Goal: Task Accomplishment & Management: Complete application form

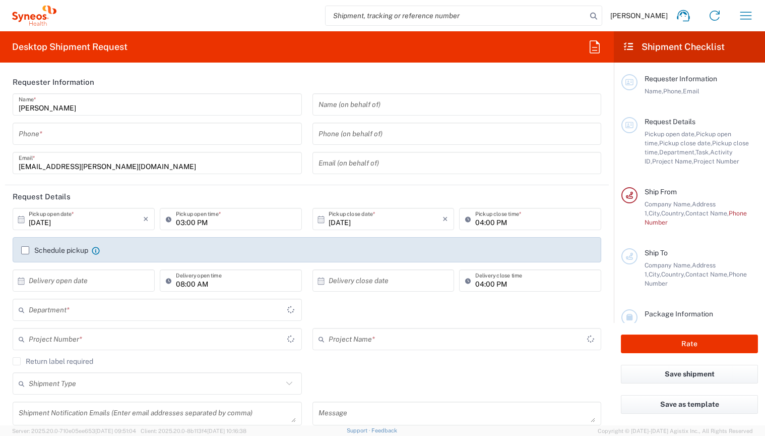
type input "3235"
type input "[GEOGRAPHIC_DATA]"
click at [149, 127] on input "tel" at bounding box center [157, 134] width 277 height 18
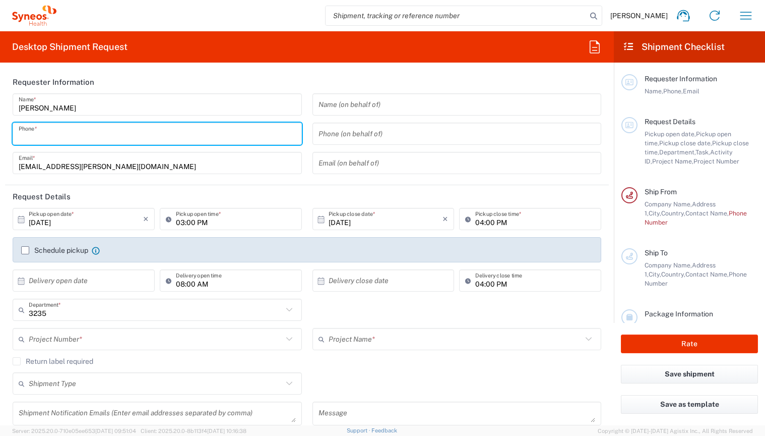
type input "06307889861"
type input "Syneos Health Hungary Kft."
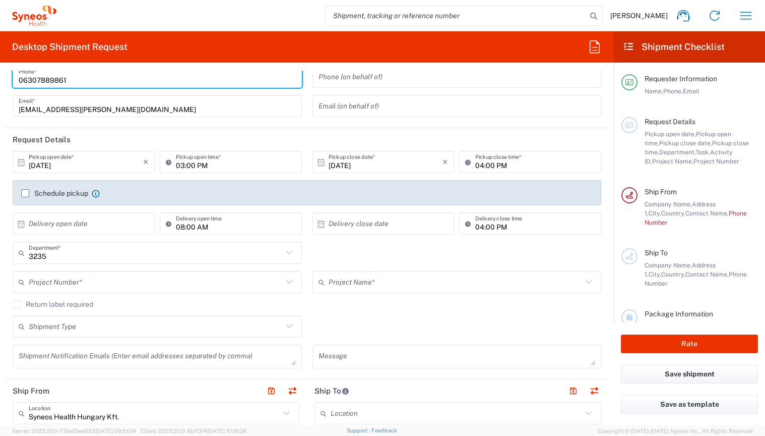
scroll to position [85, 0]
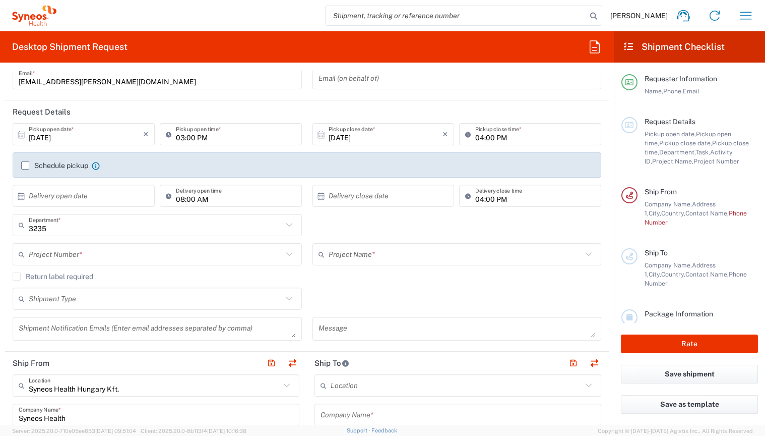
click at [95, 132] on input "[DATE]" at bounding box center [86, 135] width 114 height 18
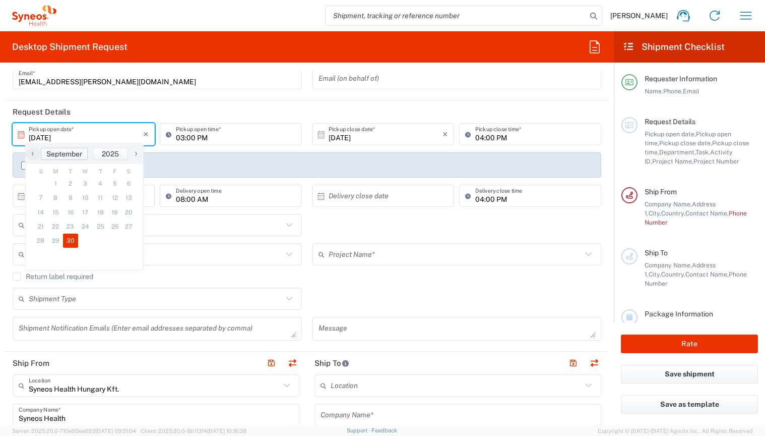
click at [70, 154] on span "September" at bounding box center [64, 154] width 36 height 8
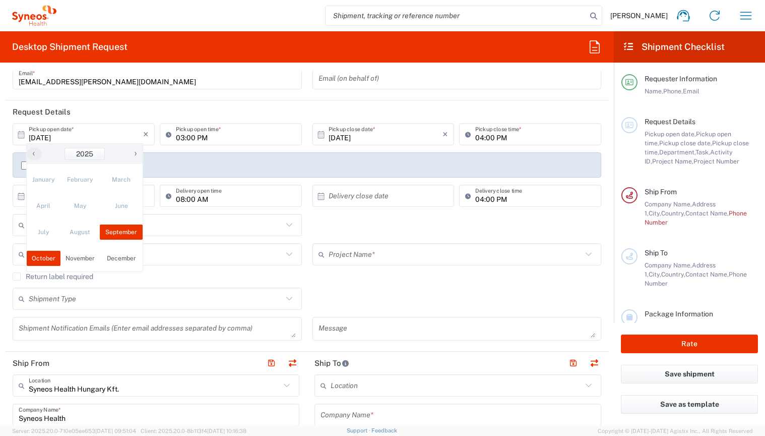
click at [41, 256] on span "October" at bounding box center [44, 258] width 34 height 15
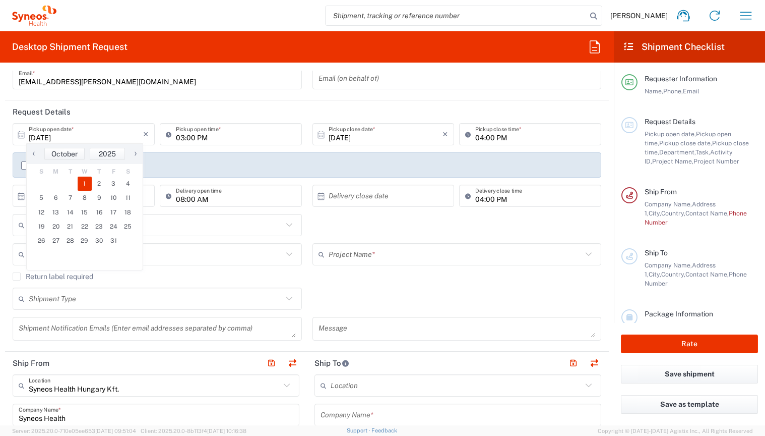
click at [87, 182] on span "1" at bounding box center [85, 183] width 15 height 14
type input "[DATE]"
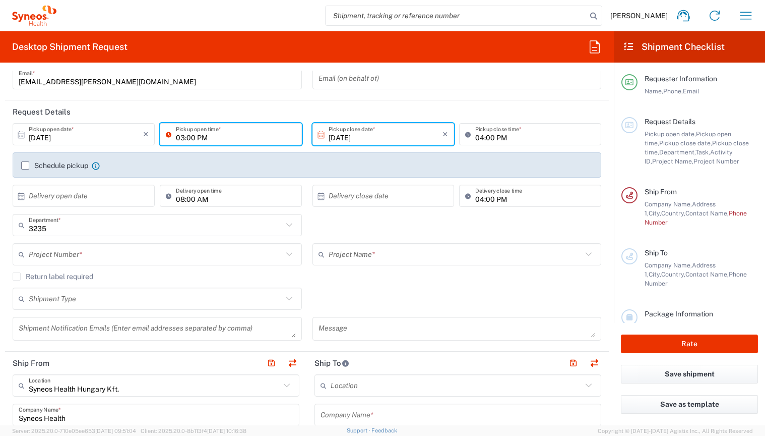
click at [193, 139] on input "03:00 PM" at bounding box center [236, 135] width 120 height 18
click at [207, 135] on input "08:00 PM" at bounding box center [236, 135] width 120 height 18
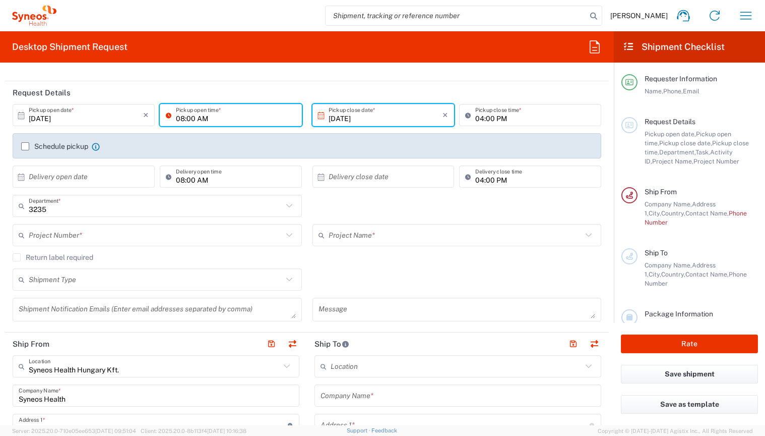
scroll to position [110, 0]
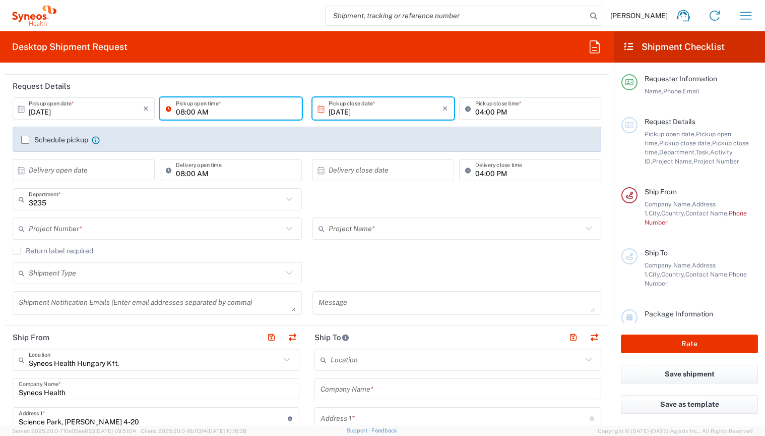
type input "08:00 AM"
click at [55, 165] on input "text" at bounding box center [86, 170] width 114 height 18
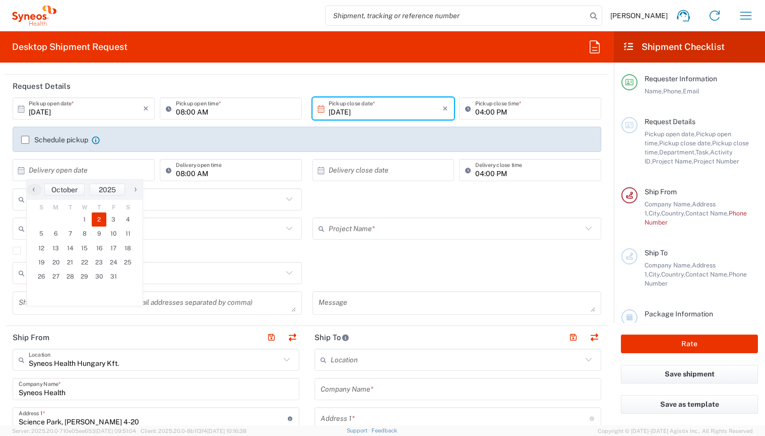
click at [101, 216] on span "2" at bounding box center [99, 219] width 15 height 14
type input "[DATE]"
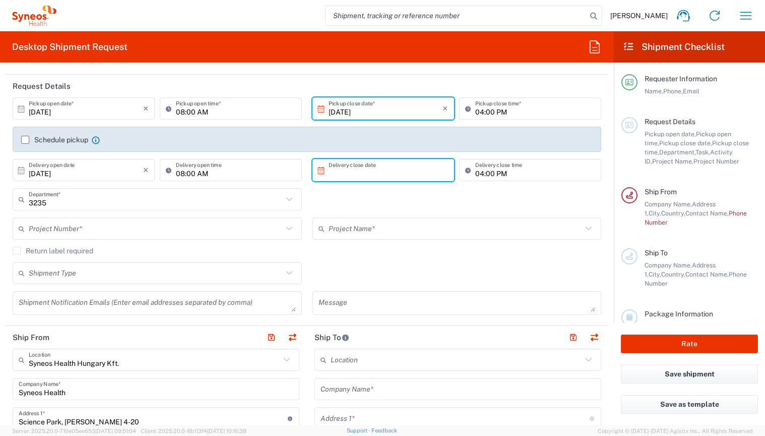
click at [360, 167] on input "text" at bounding box center [386, 170] width 114 height 18
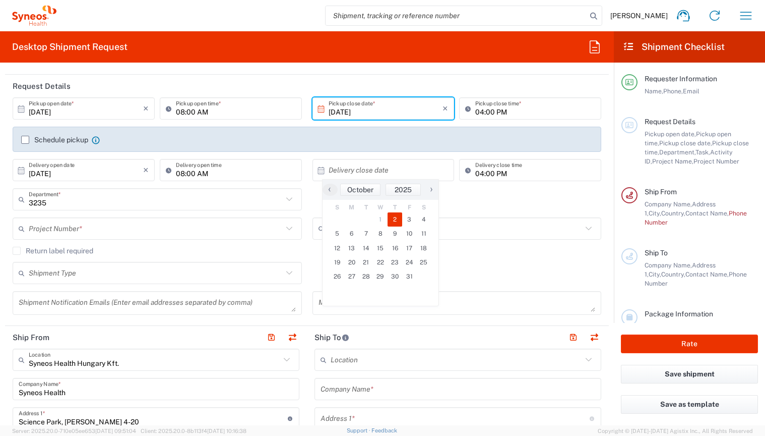
click at [398, 217] on span "2" at bounding box center [395, 219] width 15 height 14
type input "[DATE]"
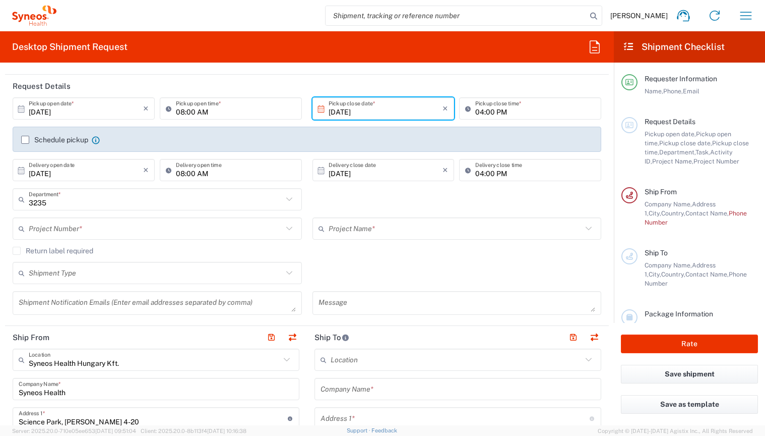
click at [26, 139] on label "Schedule pickup" at bounding box center [54, 140] width 67 height 8
click at [25, 140] on input "Schedule pickup" at bounding box center [25, 140] width 0 height 0
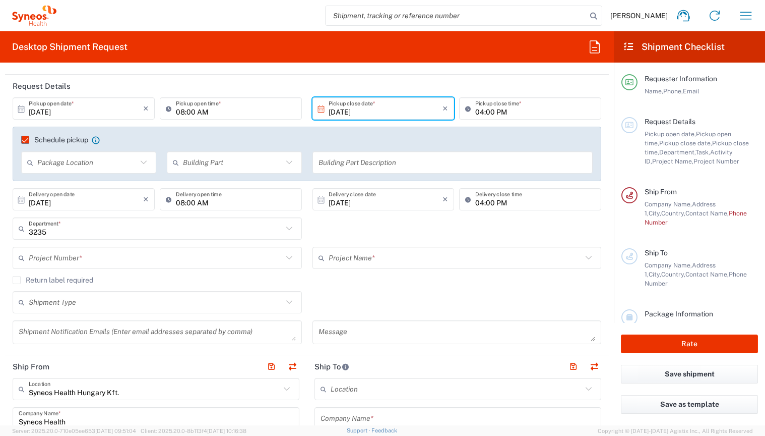
scroll to position [175, 0]
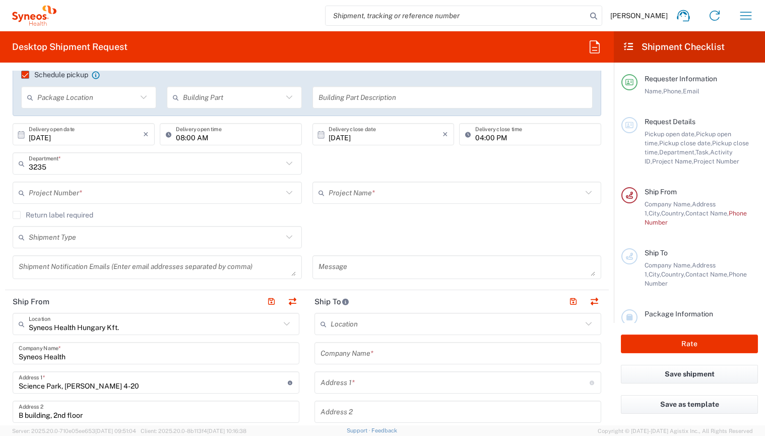
click at [77, 195] on input "text" at bounding box center [156, 193] width 254 height 18
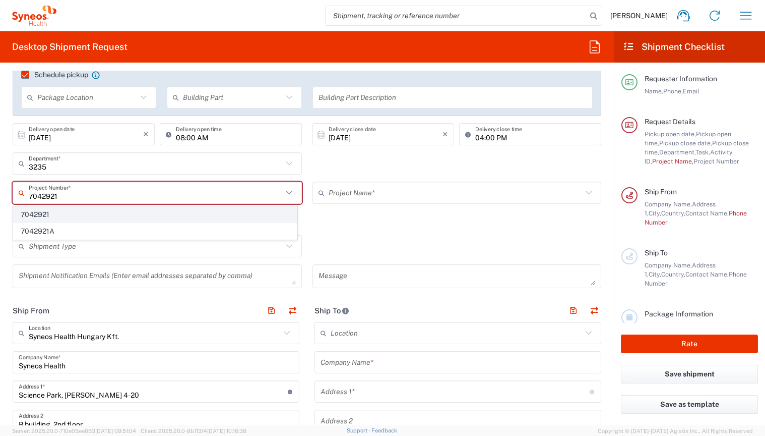
type input "7042921"
click at [58, 216] on span "7042921" at bounding box center [155, 215] width 283 height 16
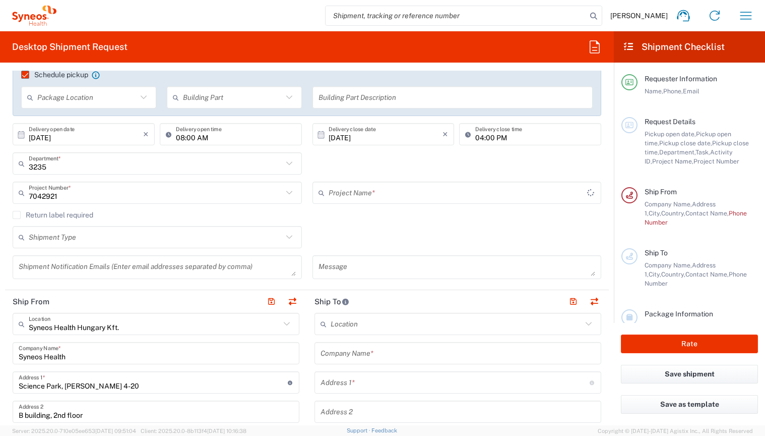
type input "Ascendis Phase II HNSCC"
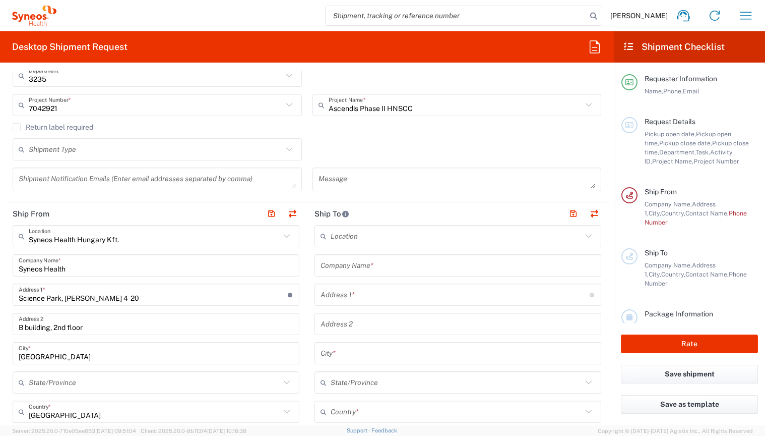
scroll to position [307, 0]
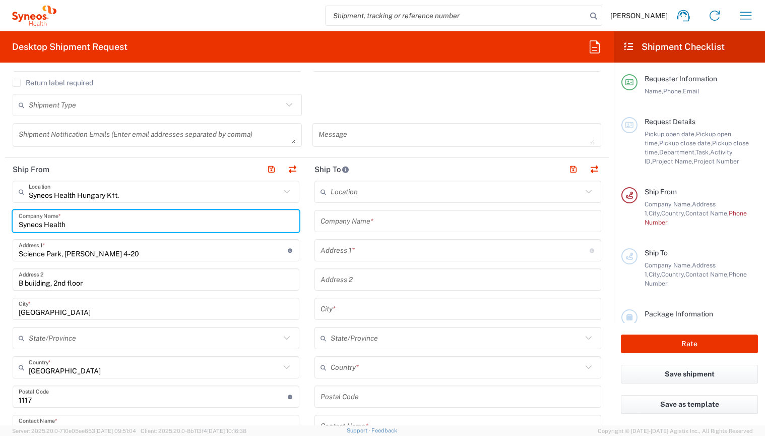
drag, startPoint x: 131, startPoint y: 221, endPoint x: -2, endPoint y: 221, distance: 132.6
click at [0, 221] on html "[PERSON_NAME] Home Shipment estimator Shipment tracking Desktop shipment reques…" at bounding box center [382, 218] width 765 height 436
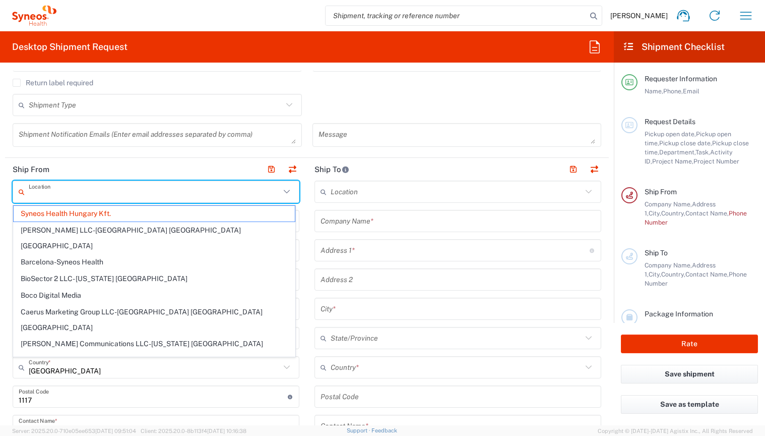
click at [146, 192] on input "text" at bounding box center [155, 192] width 252 height 18
click at [150, 168] on header "Ship From" at bounding box center [156, 169] width 302 height 23
type input "Syneos Health Hungary Kft."
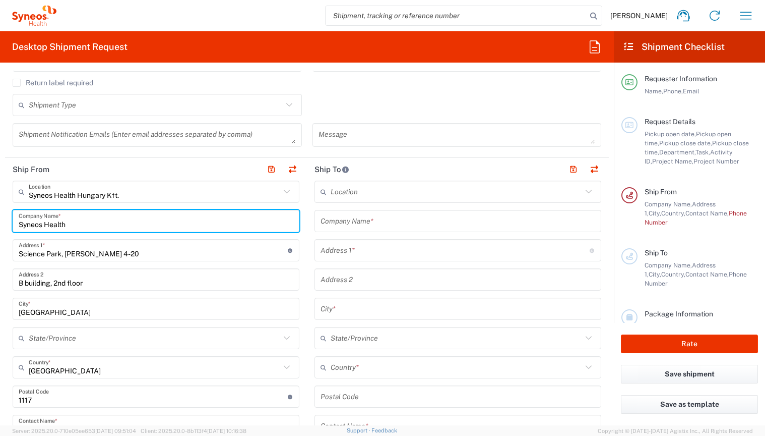
drag, startPoint x: 87, startPoint y: 224, endPoint x: -10, endPoint y: 223, distance: 96.8
click at [0, 223] on html "[PERSON_NAME] Home Shipment estimator Shipment tracking Desktop shipment reques…" at bounding box center [382, 218] width 765 height 436
click at [54, 251] on input "Science Park, [PERSON_NAME] 4-20" at bounding box center [153, 250] width 269 height 18
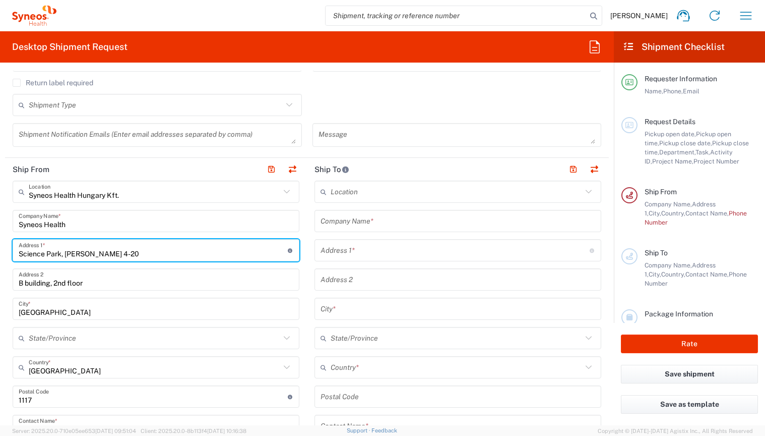
click at [49, 254] on input "Science Park, [PERSON_NAME] 4-20" at bounding box center [153, 250] width 269 height 18
type input "[STREET_ADDRESS]"
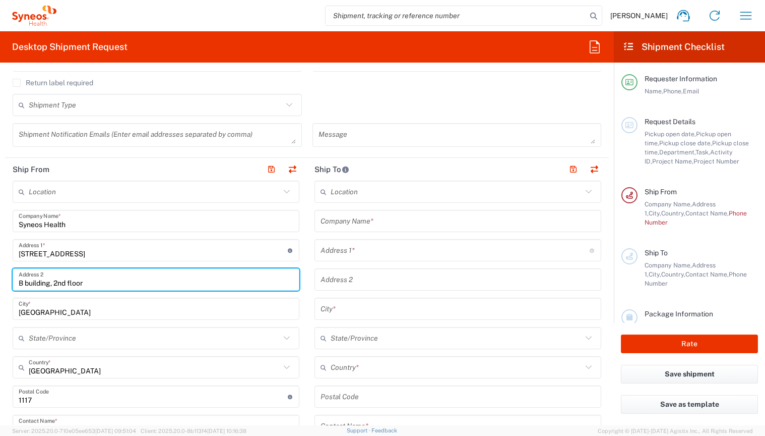
drag, startPoint x: 92, startPoint y: 282, endPoint x: -31, endPoint y: 267, distance: 123.4
click at [0, 267] on html "[PERSON_NAME] Home Shipment estimator Shipment tracking Desktop shipment reques…" at bounding box center [382, 218] width 765 height 436
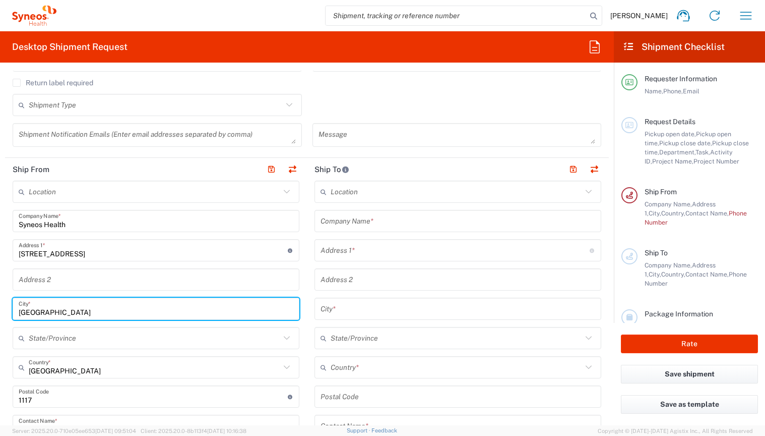
drag, startPoint x: 59, startPoint y: 311, endPoint x: -9, endPoint y: 311, distance: 68.1
click at [0, 311] on html "[PERSON_NAME] Home Shipment estimator Shipment tracking Desktop shipment reques…" at bounding box center [382, 218] width 765 height 436
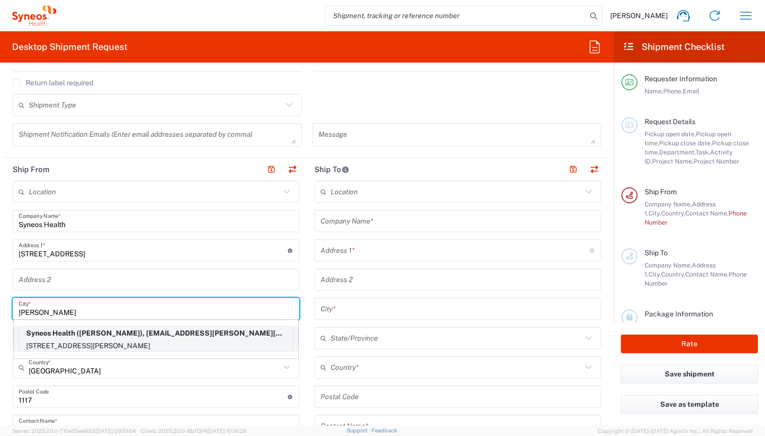
type input "[PERSON_NAME]"
click at [62, 346] on p "[STREET_ADDRESS][PERSON_NAME]" at bounding box center [156, 345] width 274 height 13
type input "2484"
type input "06307889861"
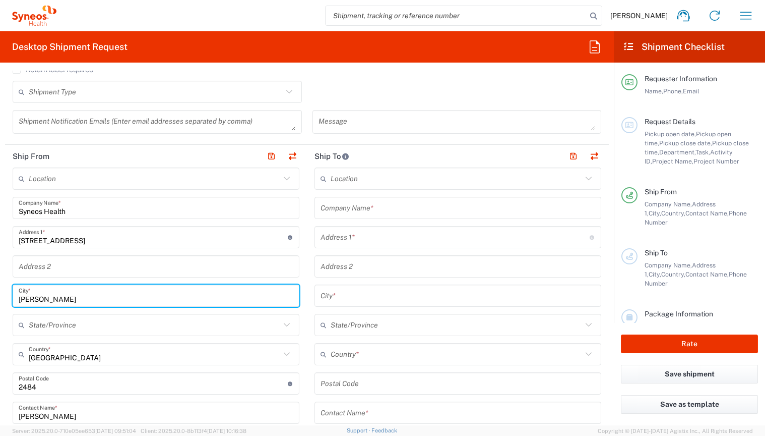
scroll to position [292, 0]
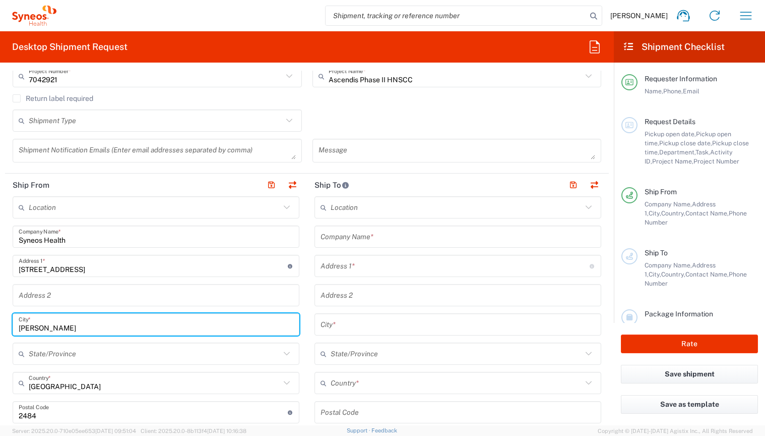
click at [354, 239] on input "text" at bounding box center [458, 237] width 275 height 18
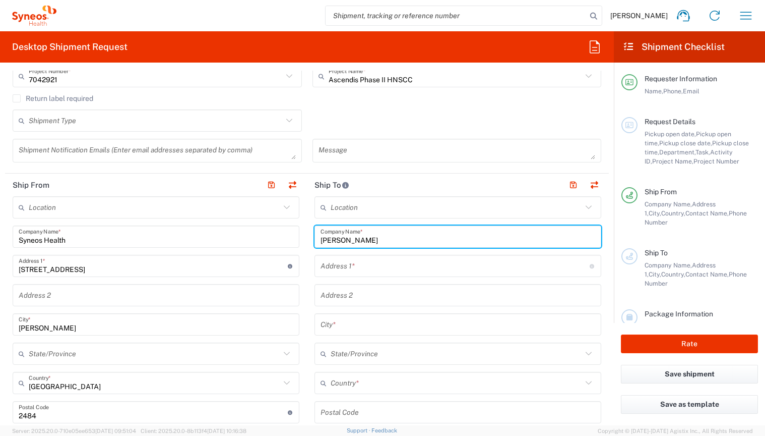
type input "[PERSON_NAME]"
click at [377, 264] on input "text" at bounding box center [455, 266] width 269 height 18
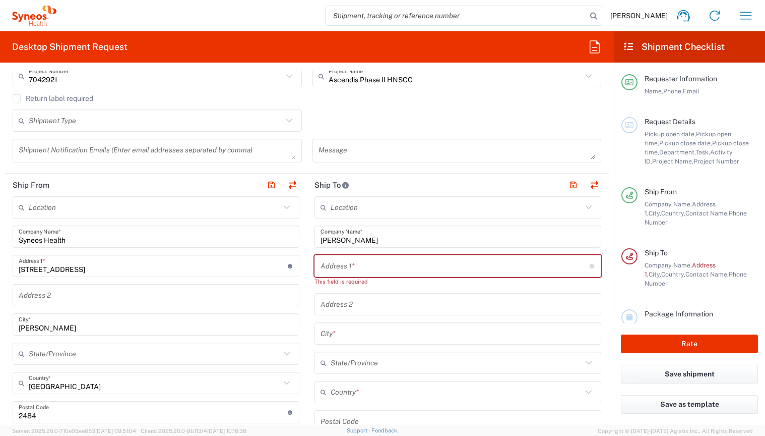
click at [419, 184] on header "Ship To" at bounding box center [458, 184] width 302 height 23
click at [334, 267] on input "text" at bounding box center [455, 266] width 269 height 18
paste input "[PERSON_NAME] u. 2-4. A2 épület 1. em. 115-116"
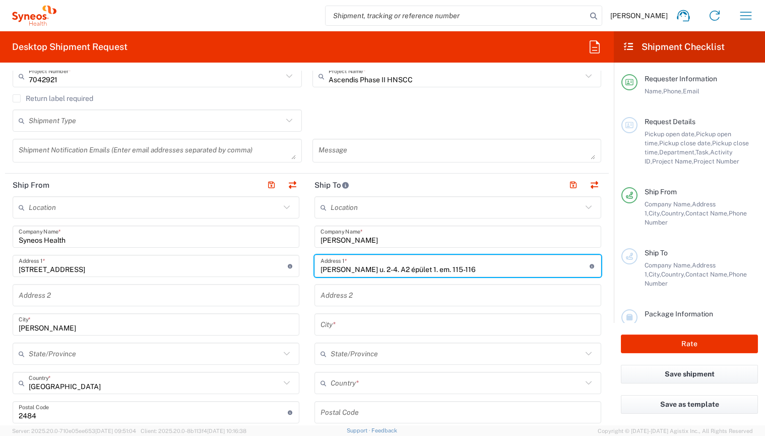
type input "[PERSON_NAME] u. 2-4. A2 épület 1. em. 115-116"
click at [335, 291] on input "text" at bounding box center [458, 295] width 275 height 18
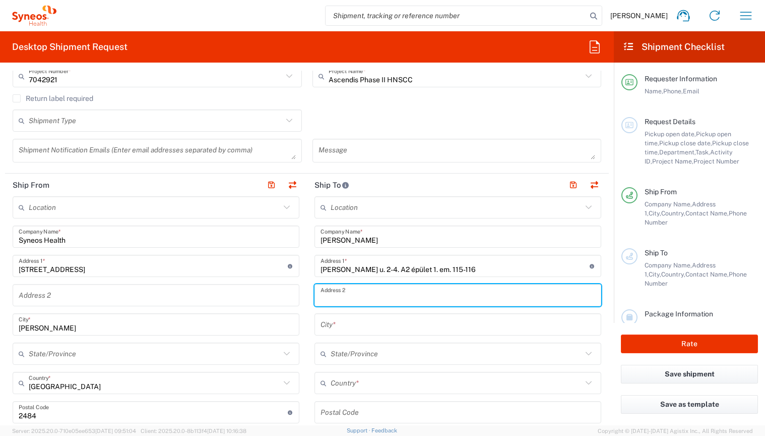
click at [328, 325] on input "text" at bounding box center [458, 325] width 275 height 18
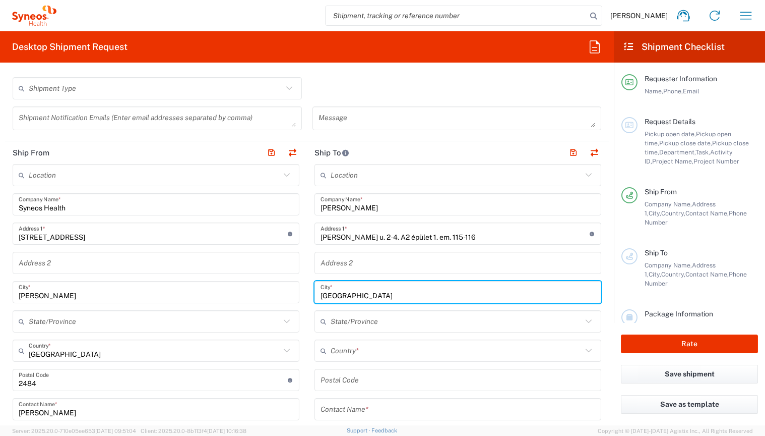
scroll to position [330, 0]
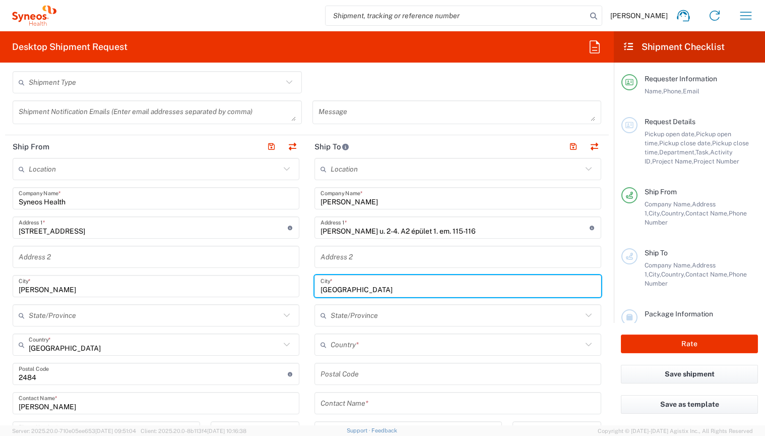
type input "[GEOGRAPHIC_DATA]"
click at [339, 350] on input "text" at bounding box center [457, 345] width 252 height 18
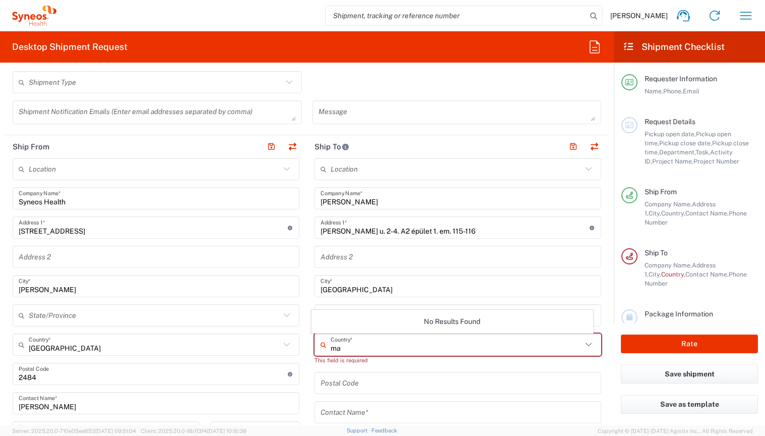
type input "m"
click at [334, 325] on span "[GEOGRAPHIC_DATA]" at bounding box center [452, 325] width 281 height 16
type input "[GEOGRAPHIC_DATA]"
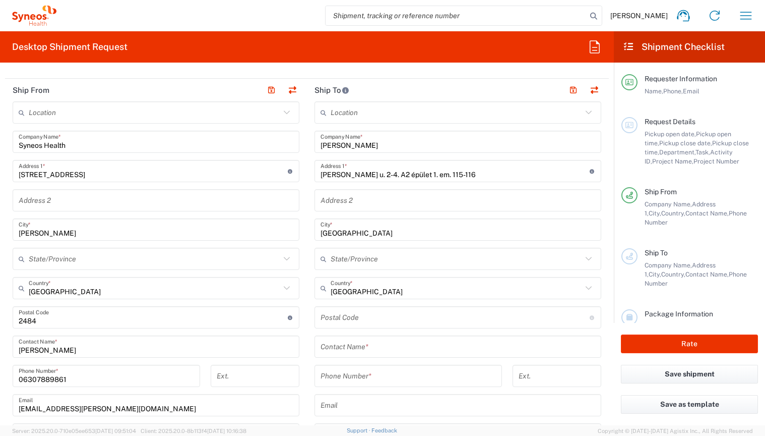
scroll to position [423, 0]
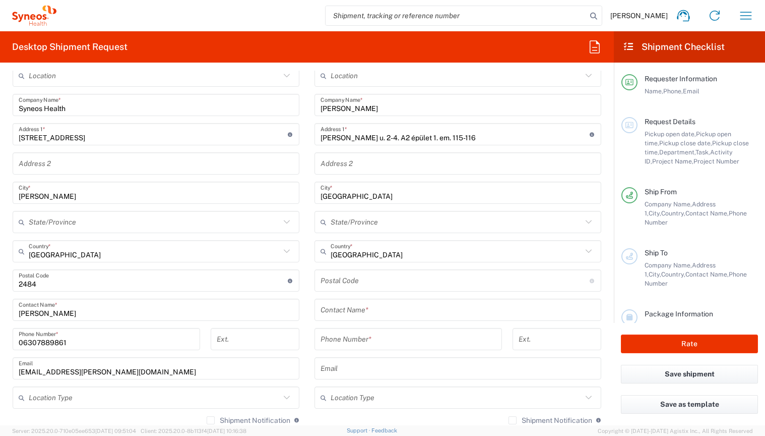
click at [356, 283] on input "undefined" at bounding box center [455, 281] width 269 height 18
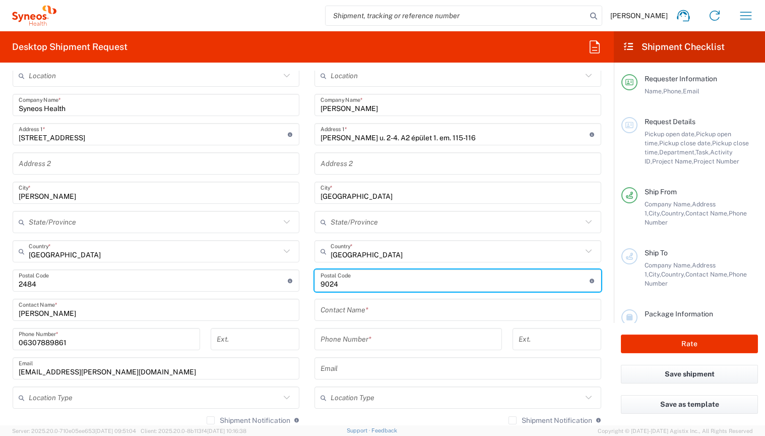
type input "9024"
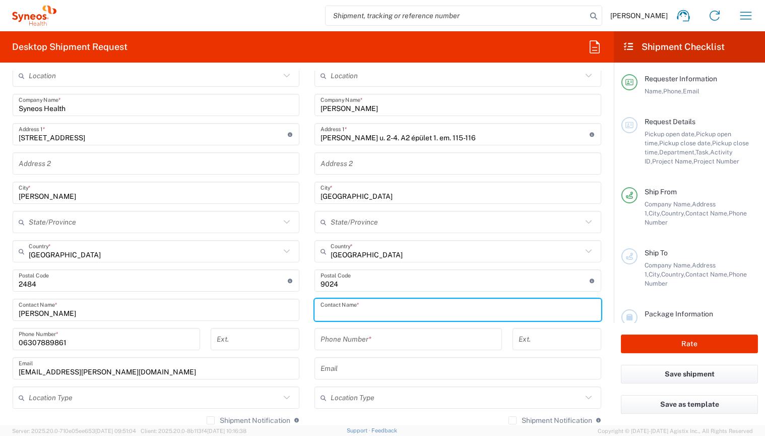
click at [391, 305] on input "text" at bounding box center [458, 310] width 275 height 18
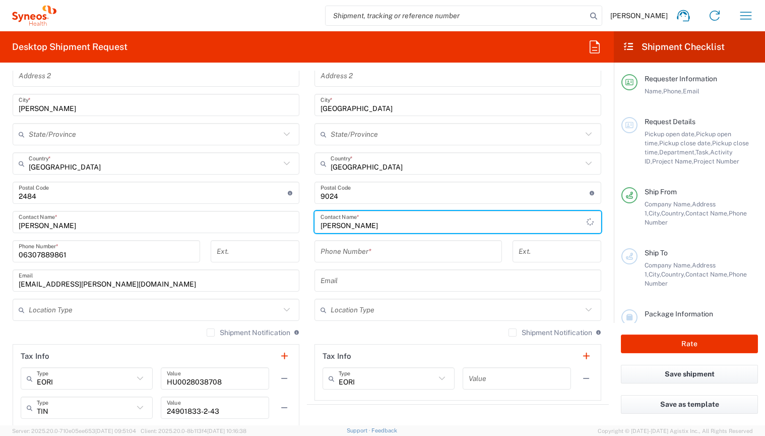
scroll to position [527, 0]
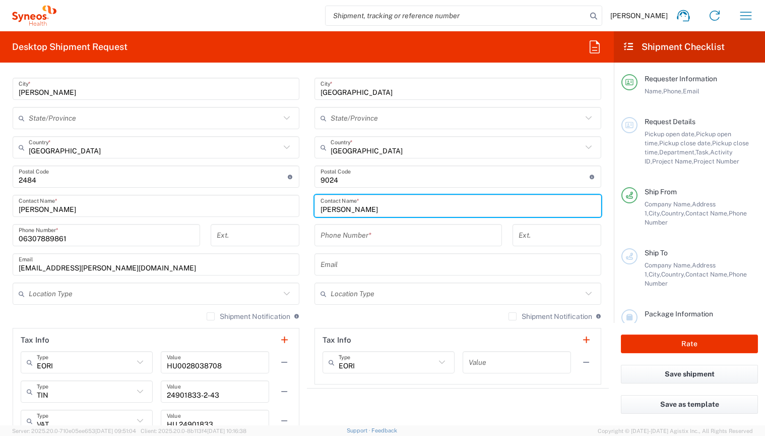
click at [337, 207] on input "[PERSON_NAME]" at bounding box center [458, 206] width 275 height 18
type input "[PERSON_NAME]"
click at [369, 232] on input "tel" at bounding box center [408, 235] width 175 height 18
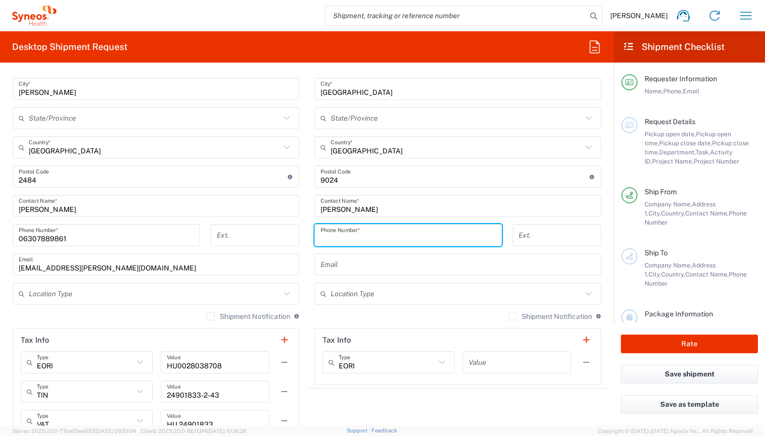
paste input "96/507-900/6815"
drag, startPoint x: 381, startPoint y: 236, endPoint x: 360, endPoint y: 236, distance: 20.7
click at [360, 236] on input "96/507-900/6815" at bounding box center [408, 235] width 175 height 18
type input "96/507-900/6815"
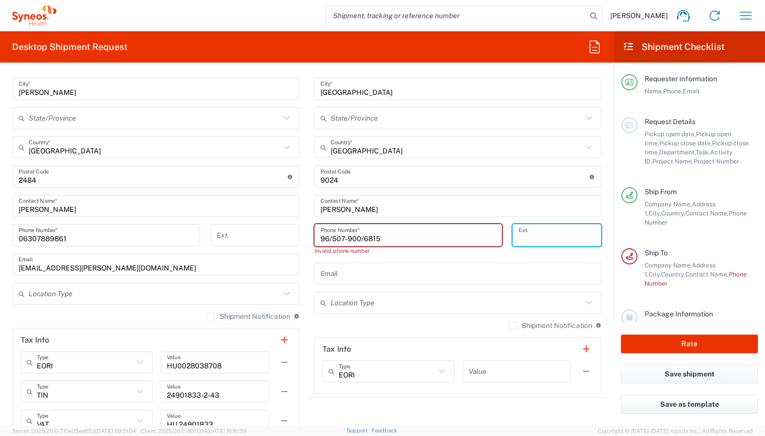
click at [519, 232] on input "tel" at bounding box center [557, 235] width 77 height 18
paste input "6815"
type input "6815"
click at [389, 239] on input "96/507-900/6815" at bounding box center [408, 235] width 175 height 18
click at [321, 237] on input "96/507-900" at bounding box center [408, 235] width 175 height 18
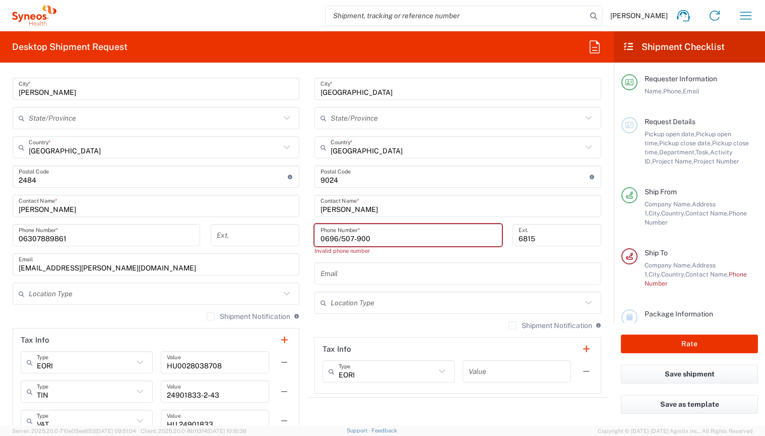
click at [335, 237] on input "0696/507-900" at bounding box center [408, 235] width 175 height 18
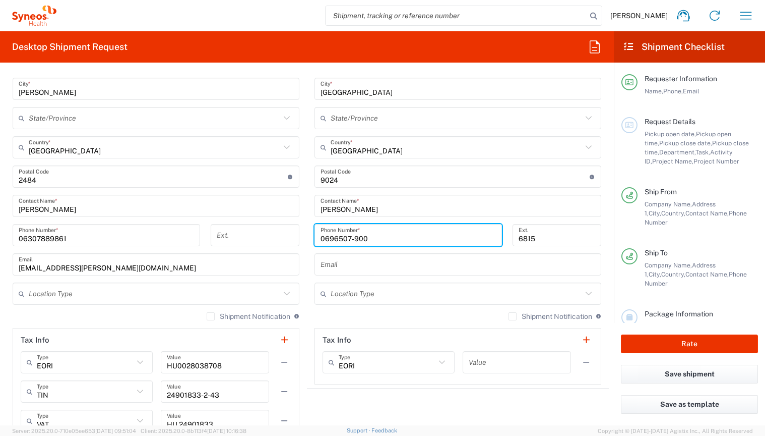
type input "0696507-900"
click at [354, 401] on agx-shipment-stop-widget "Ship To Location [PERSON_NAME] LLC-[GEOGRAPHIC_DATA] [GEOGRAPHIC_DATA] [GEOGRAP…" at bounding box center [458, 192] width 302 height 509
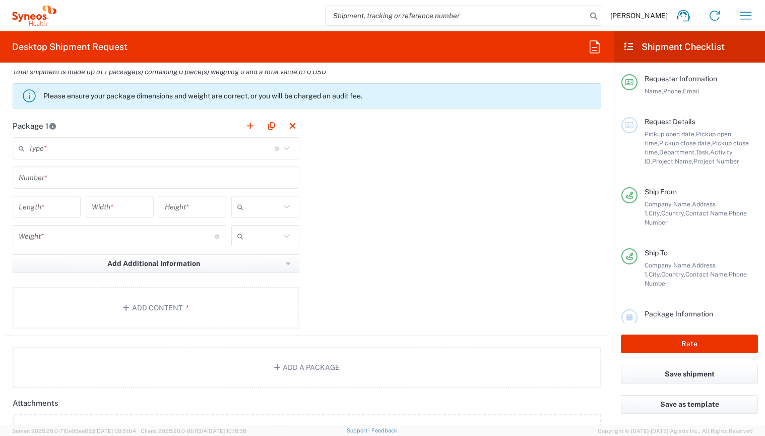
scroll to position [922, 0]
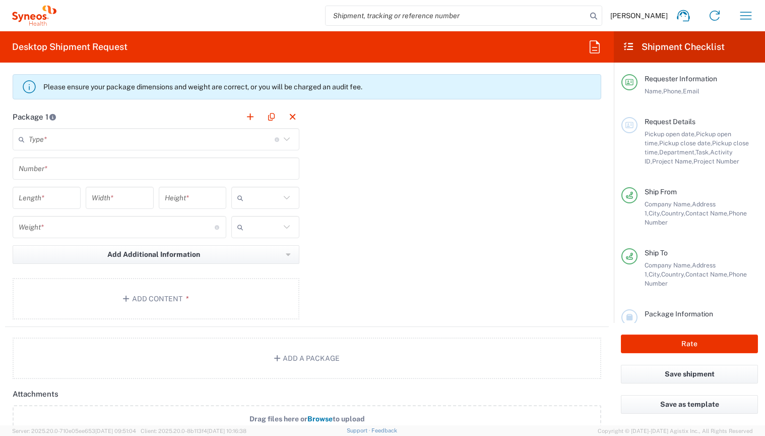
click at [90, 134] on input "text" at bounding box center [152, 140] width 246 height 18
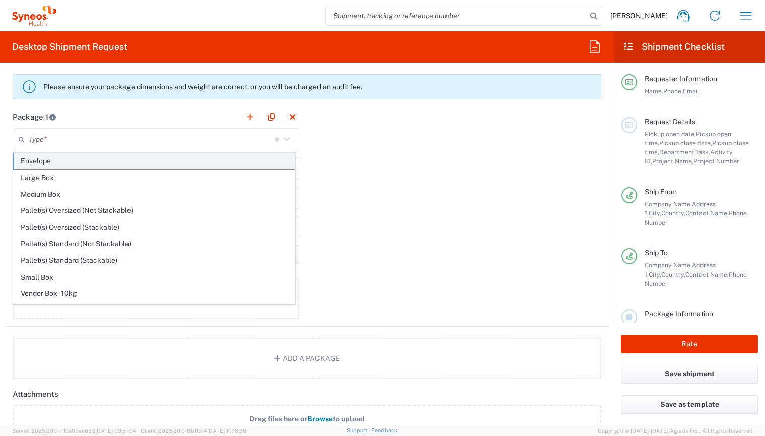
click at [60, 162] on span "Envelope" at bounding box center [154, 161] width 281 height 16
type input "Envelope"
type input "1"
type input "9.5"
type input "12.5"
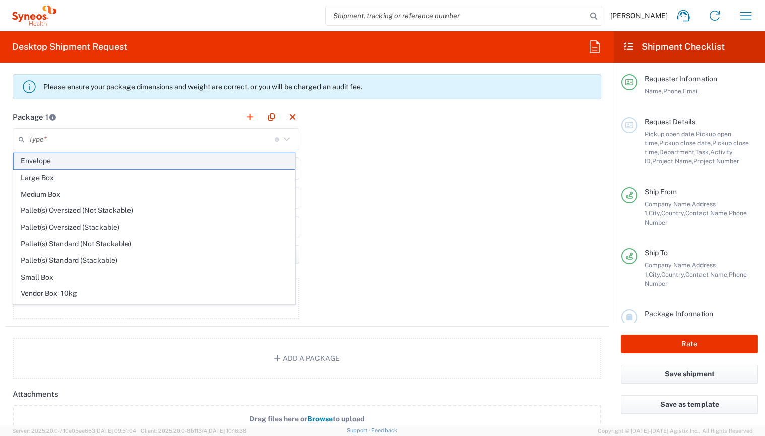
type input "0.25"
type input "in"
type input "0.45"
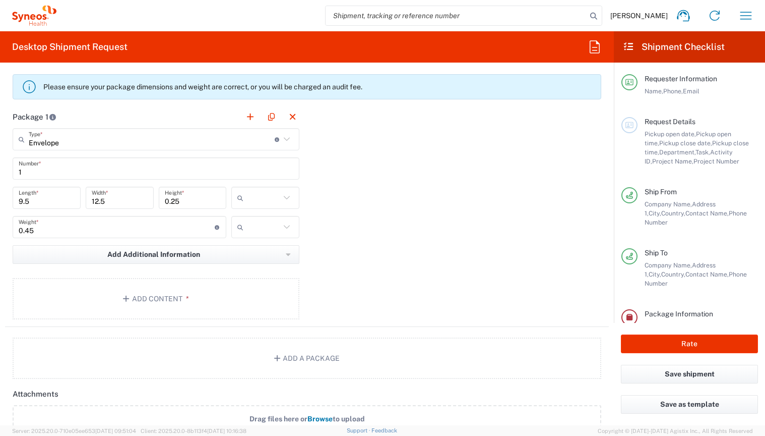
click at [273, 192] on input "text" at bounding box center [264, 198] width 33 height 16
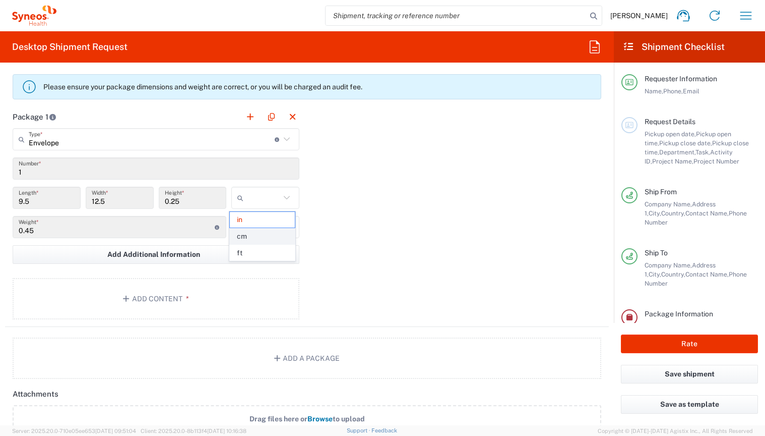
click at [244, 238] on span "cm" at bounding box center [262, 236] width 65 height 16
type input "24.13"
type input "31.75"
type input "0.64"
type input "cm"
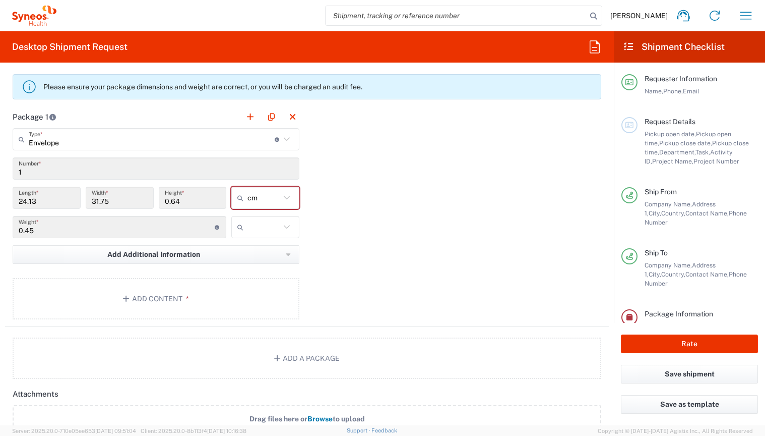
click at [257, 228] on input "text" at bounding box center [264, 227] width 33 height 16
click at [257, 253] on span "kgs" at bounding box center [262, 249] width 65 height 16
type input "kgs"
click at [146, 293] on button "Add Content *" at bounding box center [156, 298] width 287 height 41
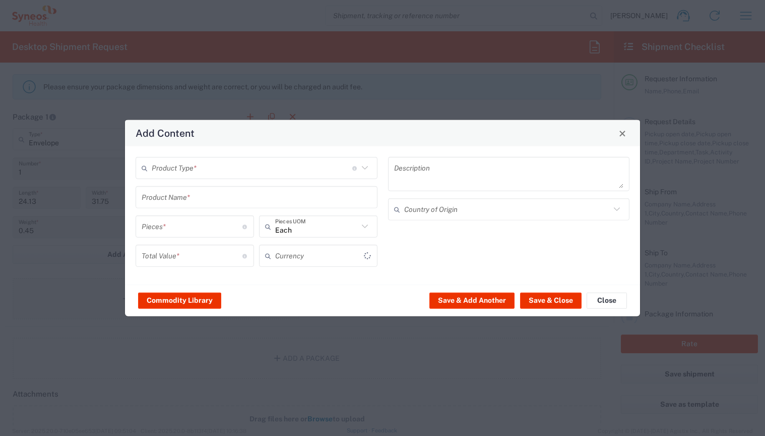
type input "US Dollar"
click at [278, 170] on input "text" at bounding box center [252, 168] width 201 height 18
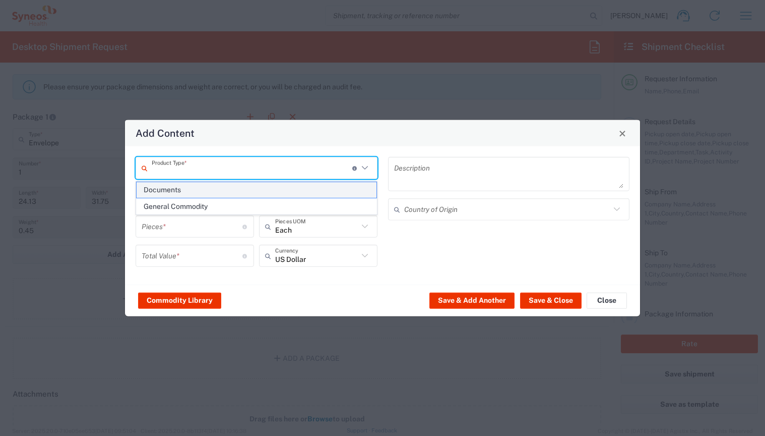
click at [229, 192] on span "Documents" at bounding box center [257, 190] width 240 height 16
type input "Documents"
type input "1"
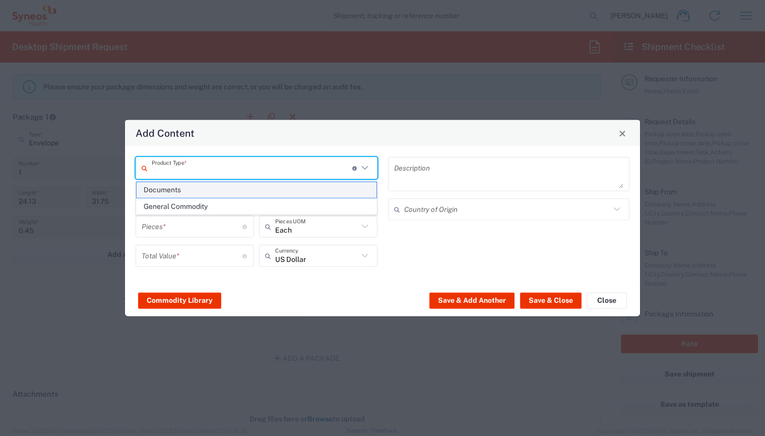
type textarea "Documents"
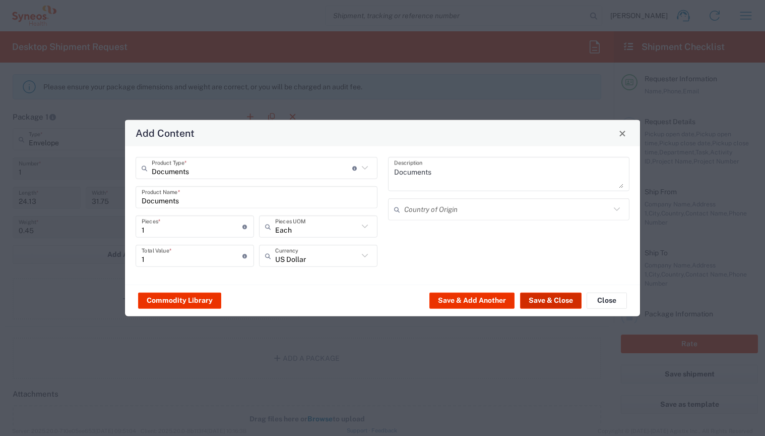
click at [544, 302] on button "Save & Close" at bounding box center [550, 300] width 61 height 16
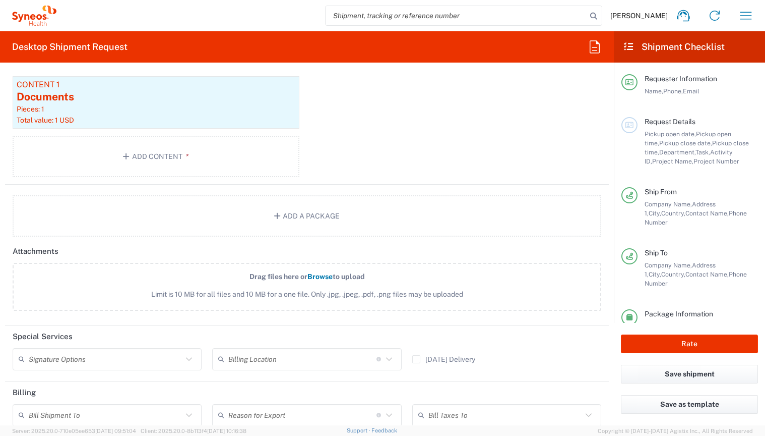
scroll to position [1157, 0]
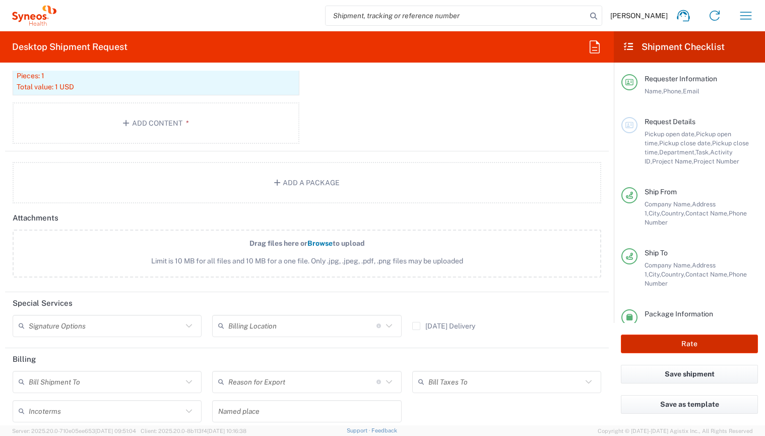
click at [672, 345] on button "Rate" at bounding box center [689, 343] width 137 height 19
type input "7042921"
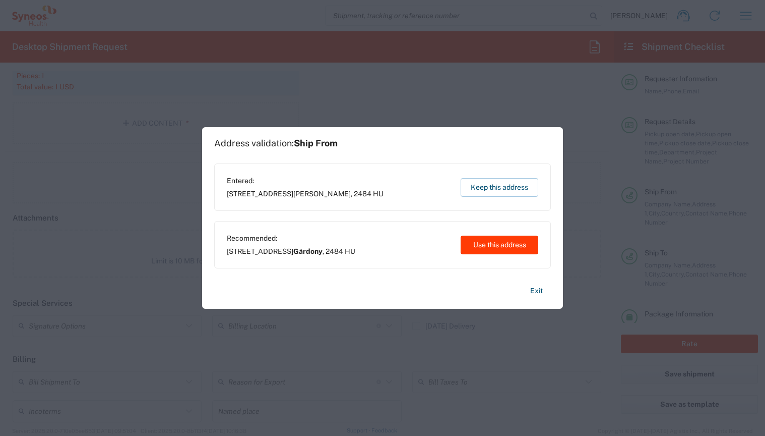
click at [494, 245] on button "Use this address" at bounding box center [500, 244] width 78 height 19
type input "Gárdony"
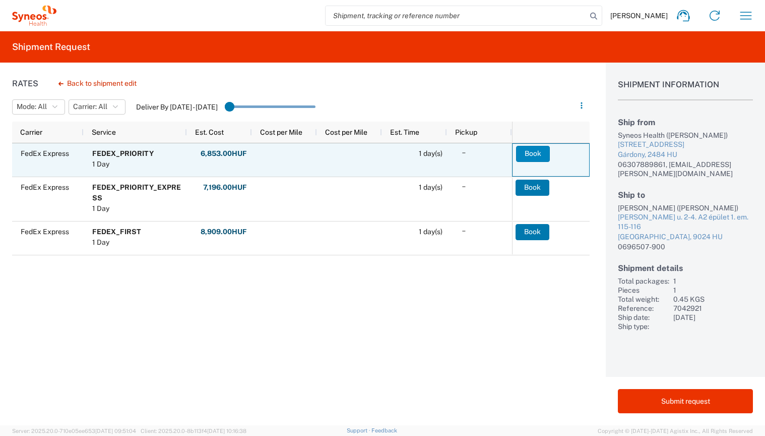
click at [529, 149] on button "Book" at bounding box center [533, 154] width 34 height 16
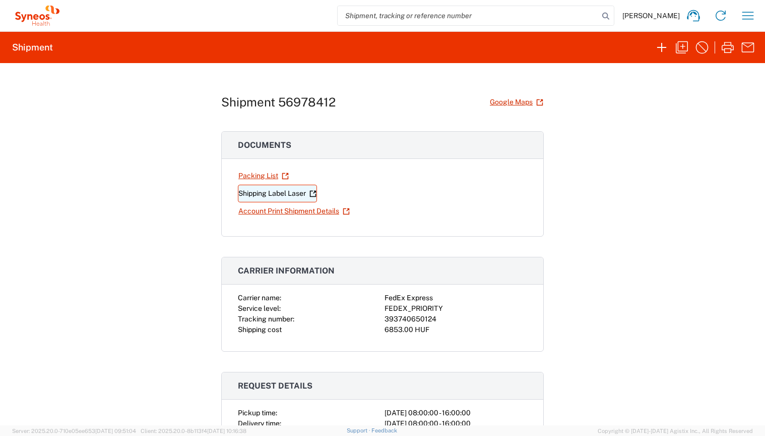
click at [250, 194] on link "Shipping Label Laser" at bounding box center [277, 193] width 79 height 18
